Goal: Transaction & Acquisition: Subscribe to service/newsletter

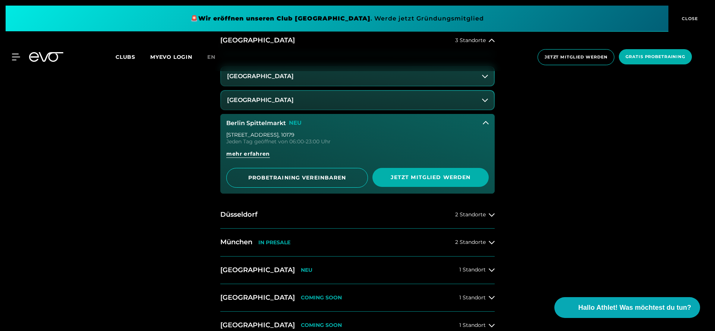
scroll to position [401, 0]
click at [258, 100] on h3 "[GEOGRAPHIC_DATA]" at bounding box center [260, 99] width 67 height 7
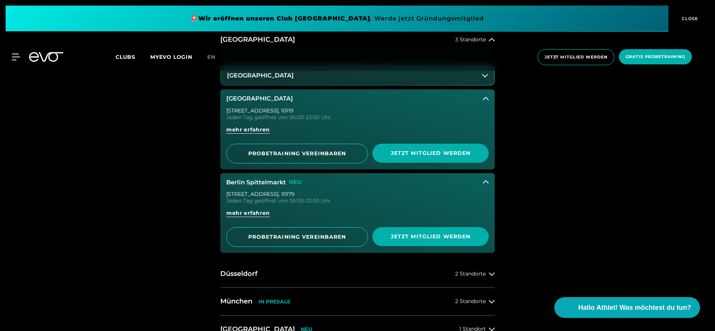
click at [259, 98] on h3 "[GEOGRAPHIC_DATA]" at bounding box center [259, 98] width 67 height 7
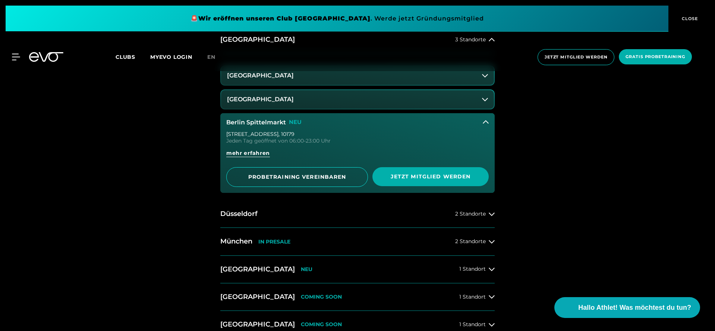
click at [257, 120] on h3 "Berlin Spittelmarkt" at bounding box center [256, 122] width 60 height 7
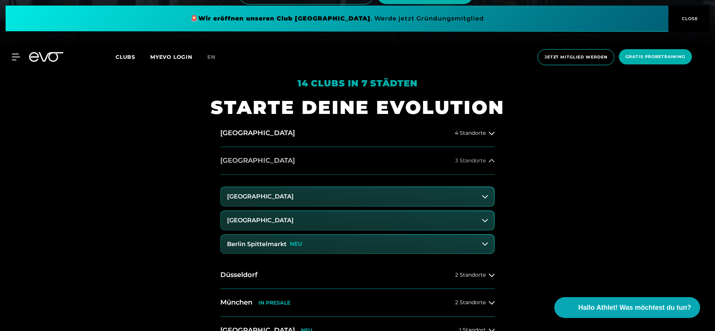
click at [241, 155] on button "[GEOGRAPHIC_DATA] 3 Standorte" at bounding box center [357, 161] width 274 height 28
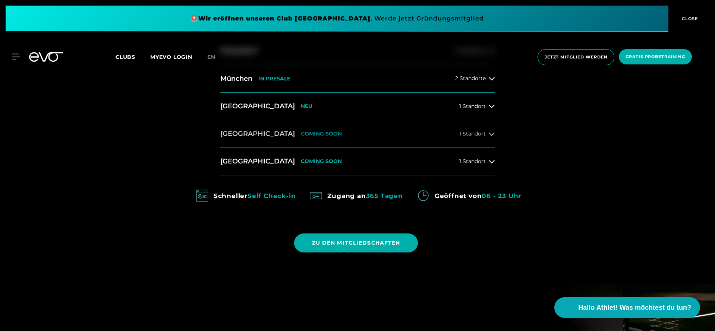
scroll to position [417, 0]
click at [248, 110] on h2 "[GEOGRAPHIC_DATA]" at bounding box center [257, 106] width 75 height 9
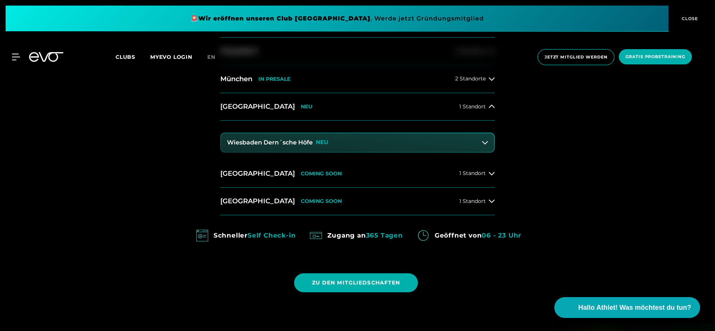
click at [271, 143] on h3 "Wiesbaden Dern´sche Höfe" at bounding box center [270, 142] width 86 height 7
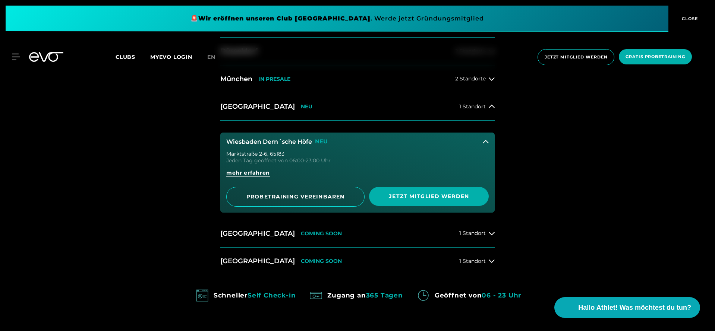
click at [263, 174] on span "mehr erfahren" at bounding box center [248, 173] width 44 height 8
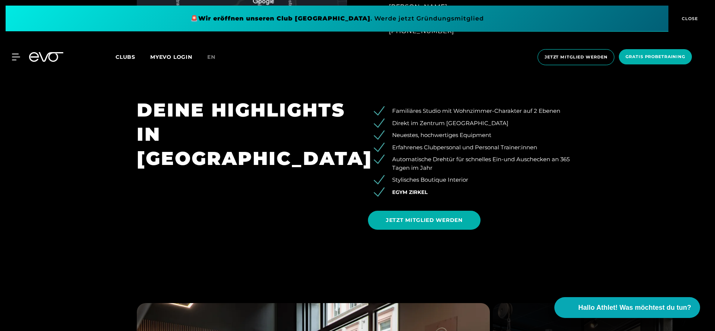
scroll to position [644, 0]
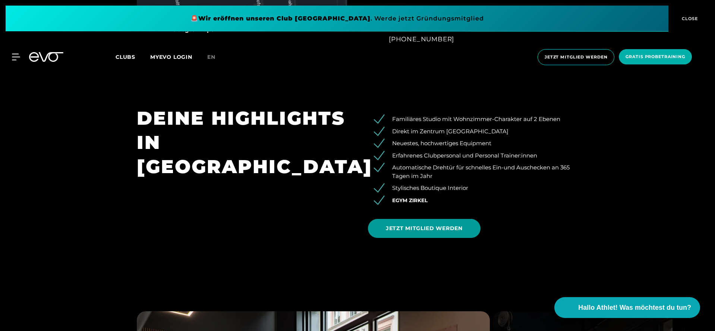
click at [411, 221] on span "JETZT MITGLIED WERDEN" at bounding box center [424, 228] width 113 height 19
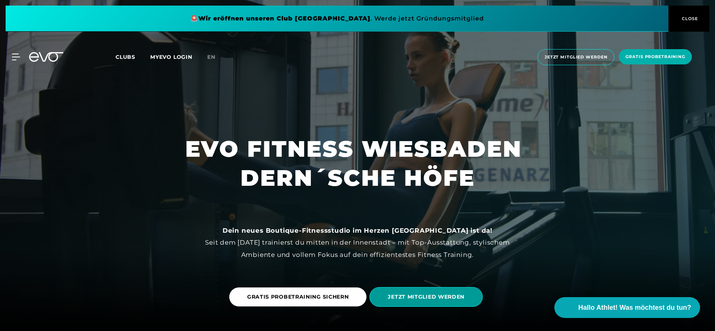
scroll to position [0, 0]
click at [443, 304] on span "JETZT MITGLIED WERDEN" at bounding box center [426, 297] width 113 height 20
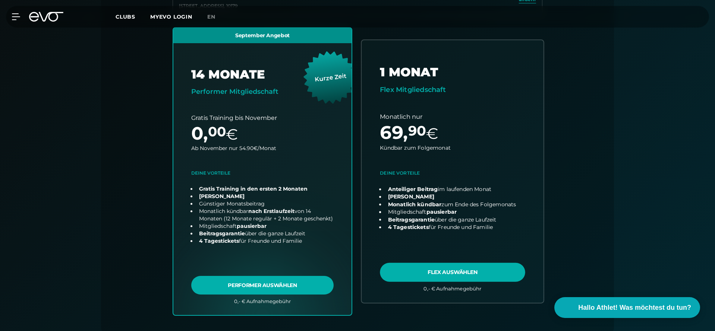
scroll to position [245, 0]
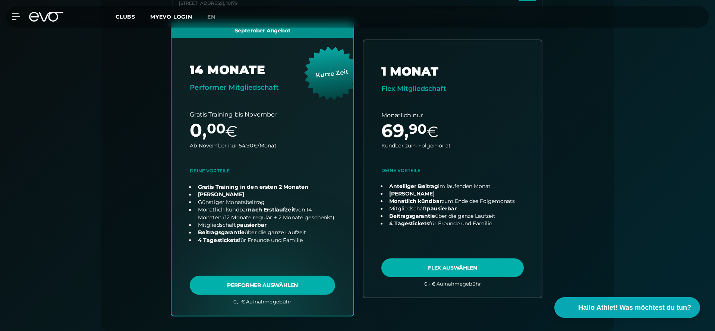
click at [275, 282] on link "choose plan" at bounding box center [263, 168] width 182 height 293
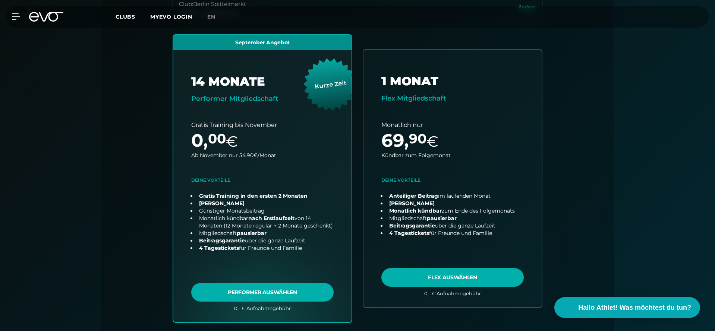
scroll to position [236, 0]
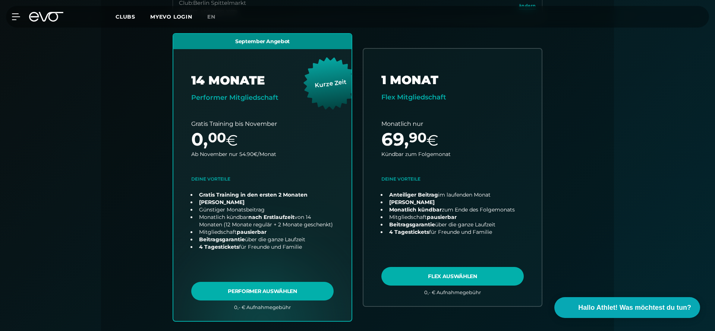
click at [55, 22] on div "MyEVO Login Über EVO Mitgliedschaften Probetraining TAGESPASS EVO Studios [GEOG…" at bounding box center [357, 17] width 712 height 22
click at [45, 18] on icon at bounding box center [46, 17] width 34 height 10
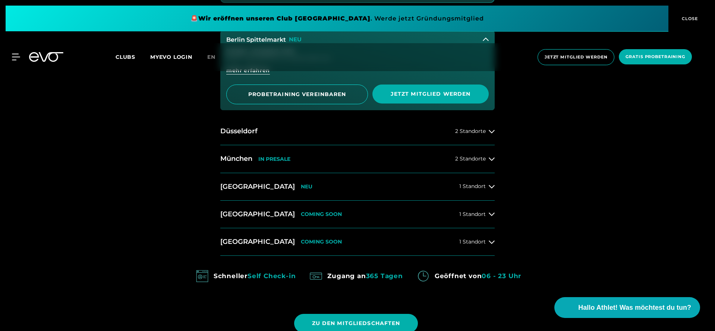
scroll to position [516, 0]
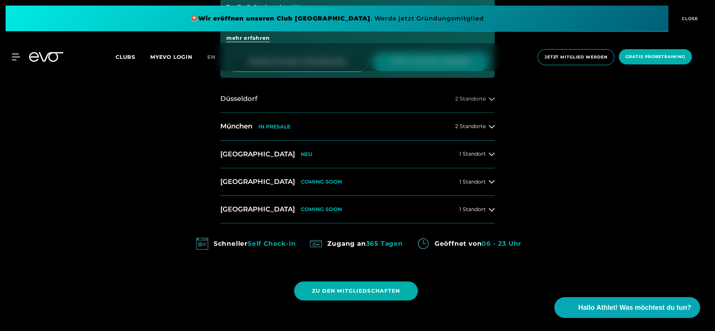
click at [243, 92] on button "Düsseldorf 2 Standorte" at bounding box center [357, 99] width 274 height 28
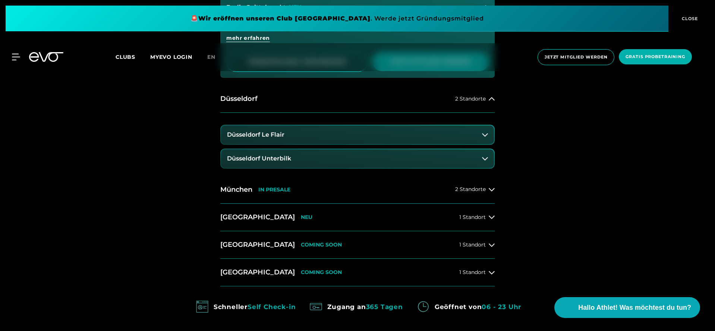
click at [262, 161] on button "Düsseldorf Unterbilk" at bounding box center [357, 159] width 273 height 19
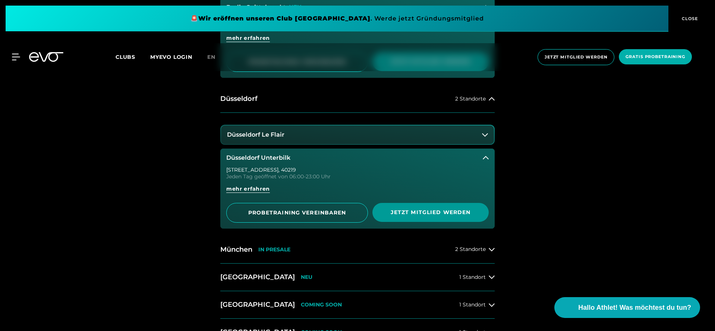
click at [399, 205] on span "Jetzt Mitglied werden" at bounding box center [431, 212] width 116 height 19
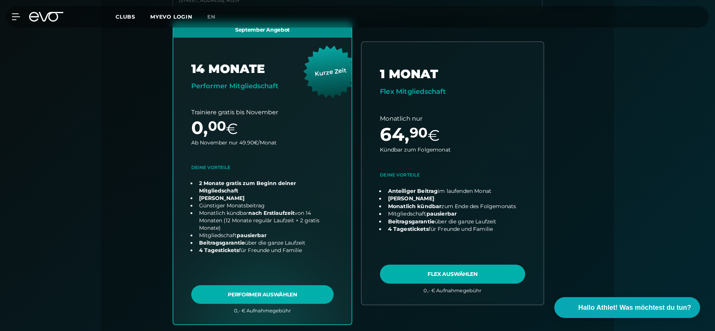
scroll to position [248, 0]
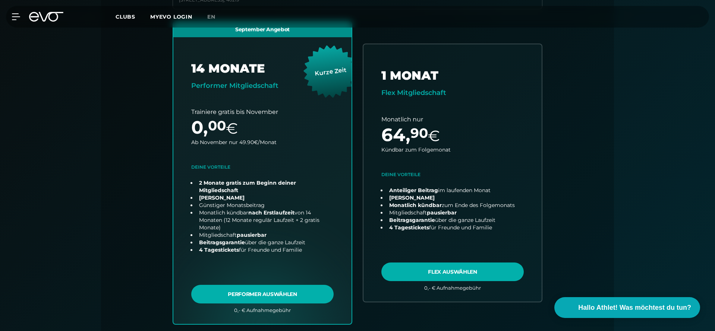
click at [147, 75] on div "Club : Düsseldorf Unterbilk [STREET_ADDRESS] September Angebot 14 MONATE Perfor…" at bounding box center [357, 162] width 477 height 362
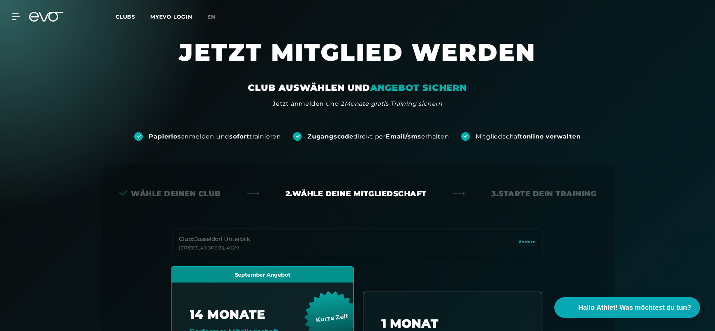
scroll to position [0, 0]
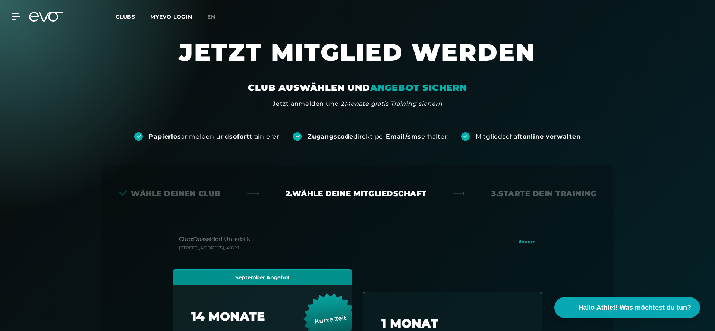
click at [48, 16] on icon at bounding box center [46, 17] width 34 height 10
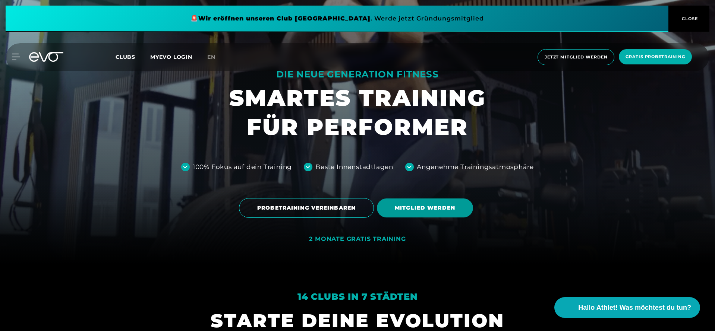
click at [441, 201] on span "MITGLIED WERDEN" at bounding box center [425, 208] width 96 height 19
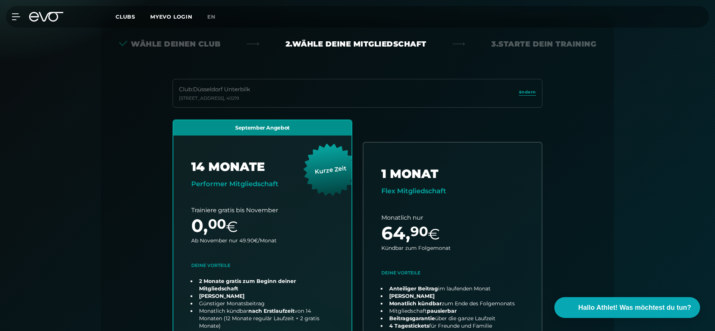
scroll to position [165, 0]
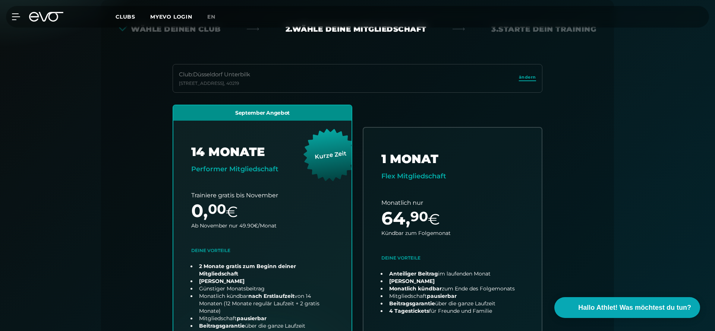
click at [527, 76] on span "ändern" at bounding box center [527, 77] width 17 height 6
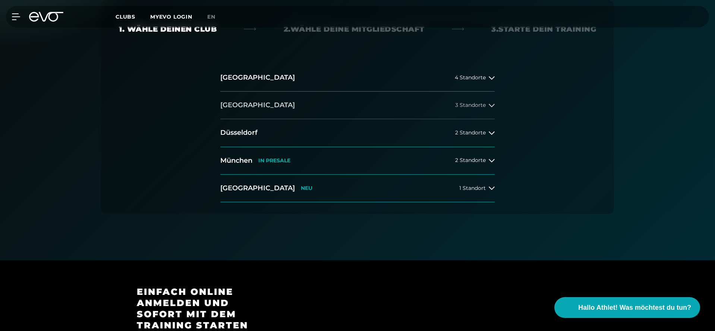
click at [293, 100] on button "[GEOGRAPHIC_DATA] 3 Standorte" at bounding box center [357, 106] width 274 height 28
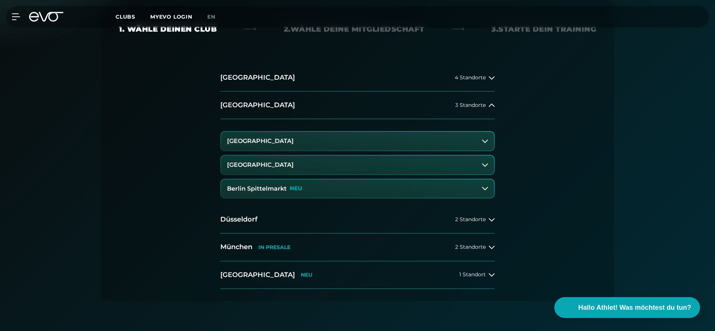
click at [310, 186] on button "Berlin Spittelmarkt NEU" at bounding box center [357, 189] width 273 height 19
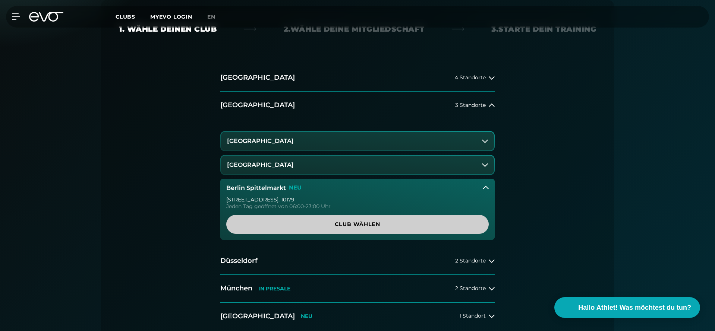
click at [371, 220] on link "Club wählen" at bounding box center [357, 224] width 263 height 19
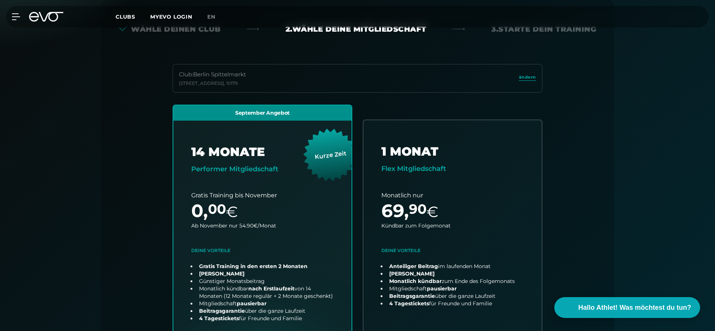
click at [388, 106] on div "September Angebot 14 MONATE Performer Mitgliedschaft Kurze Zeit Gratis Training…" at bounding box center [358, 258] width 382 height 307
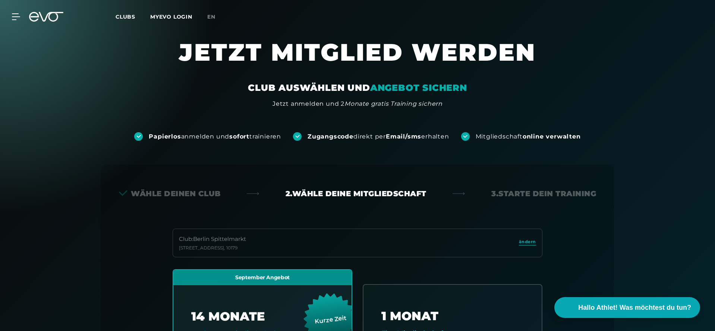
scroll to position [0, 0]
click at [50, 19] on icon at bounding box center [51, 17] width 25 height 10
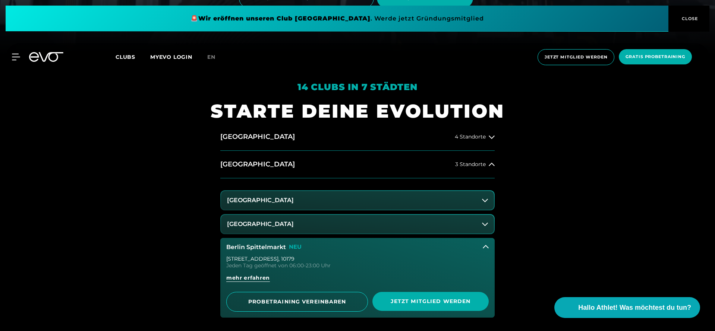
scroll to position [282, 0]
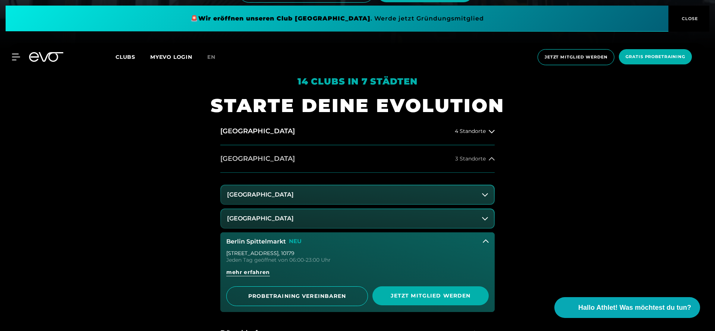
click at [312, 160] on button "[GEOGRAPHIC_DATA] 3 Standorte" at bounding box center [357, 159] width 274 height 28
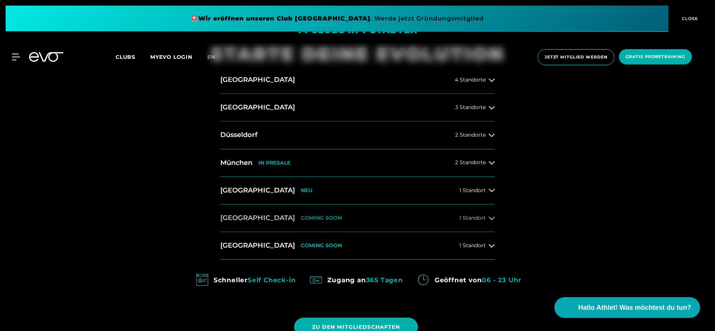
click at [340, 226] on button "[GEOGRAPHIC_DATA] COMING SOON 1 Standort" at bounding box center [357, 219] width 274 height 28
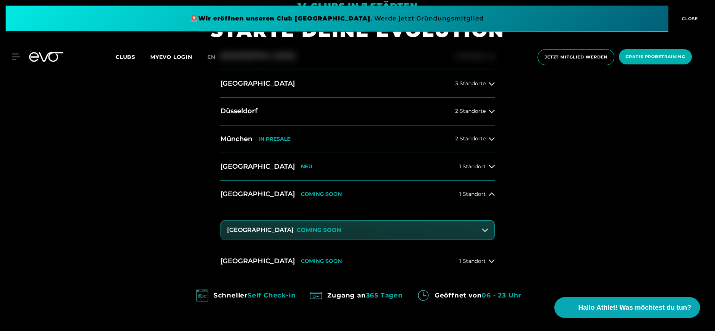
click at [340, 227] on button "Dresden Zentrum COMING SOON" at bounding box center [357, 230] width 273 height 19
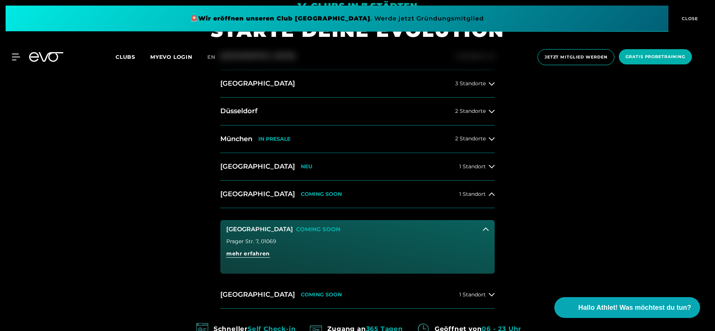
scroll to position [377, 0]
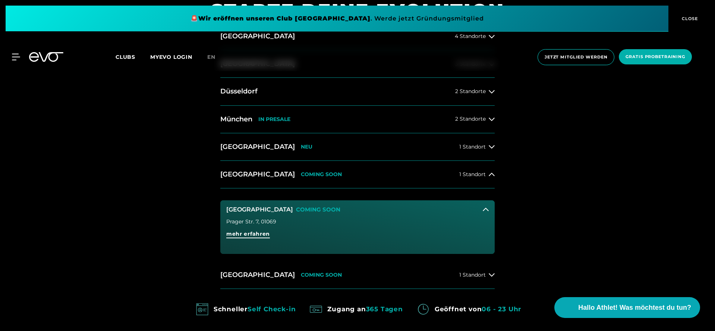
click at [243, 234] on span "mehr erfahren" at bounding box center [248, 234] width 44 height 8
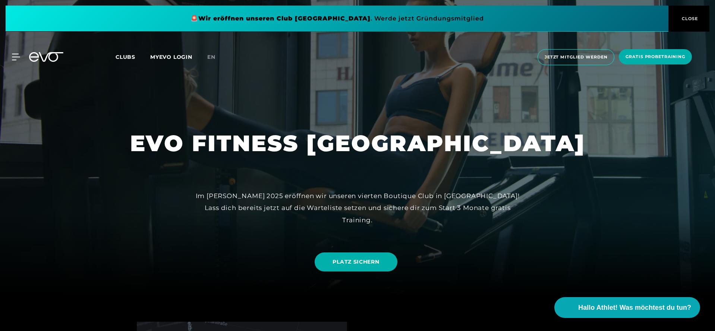
scroll to position [36, 0]
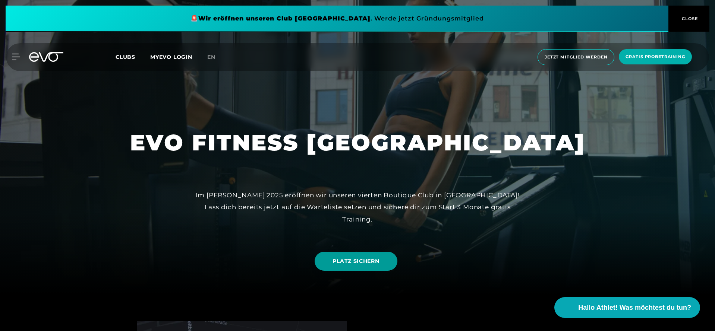
click at [350, 260] on span "PLATZ SICHERN" at bounding box center [356, 262] width 47 height 8
click at [45, 60] on icon at bounding box center [51, 57] width 25 height 10
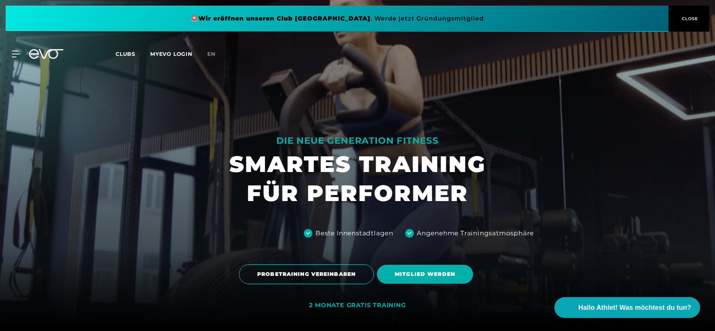
click at [260, 0] on div "🚨 Wir eröffnen unseren Club [GEOGRAPHIC_DATA] [GEOGRAPHIC_DATA] . Werde jetzt G…" at bounding box center [357, 18] width 715 height 37
